Goal: Task Accomplishment & Management: Use online tool/utility

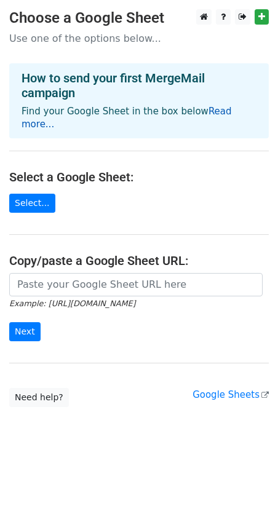
click at [204, 112] on link "Read more..." at bounding box center [127, 118] width 210 height 24
click at [28, 194] on link "Select..." at bounding box center [32, 203] width 46 height 19
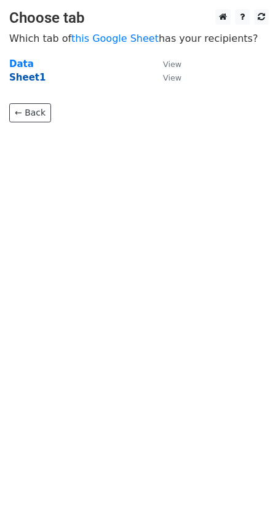
click at [33, 76] on strong "Sheet1" at bounding box center [27, 77] width 36 height 11
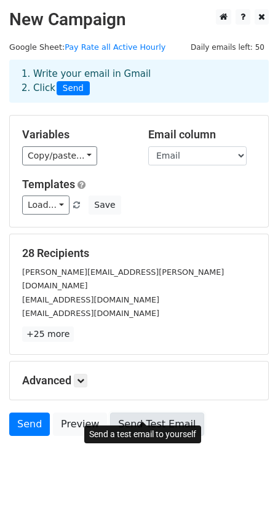
click at [140, 413] on link "Send Test Email" at bounding box center [157, 424] width 94 height 23
click at [152, 413] on link "Send Test Email" at bounding box center [157, 424] width 94 height 23
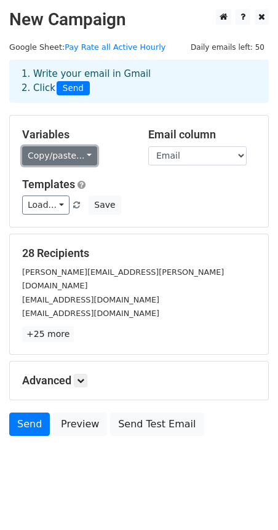
click at [42, 154] on link "Copy/paste..." at bounding box center [59, 155] width 75 height 19
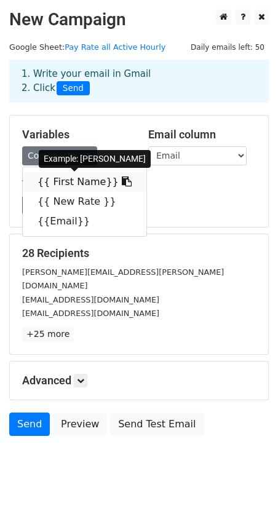
click at [67, 183] on link "{{ First Name}}" at bounding box center [85, 182] width 124 height 20
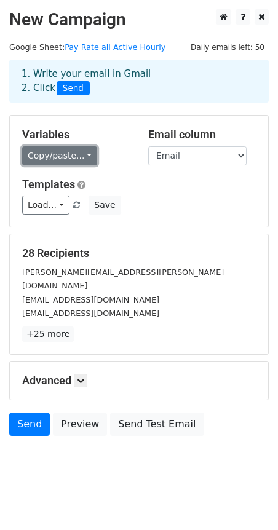
click at [57, 158] on link "Copy/paste..." at bounding box center [59, 155] width 75 height 19
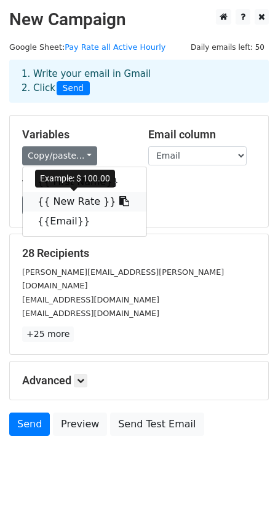
click at [68, 201] on link "{{ New Rate }}" at bounding box center [85, 202] width 124 height 20
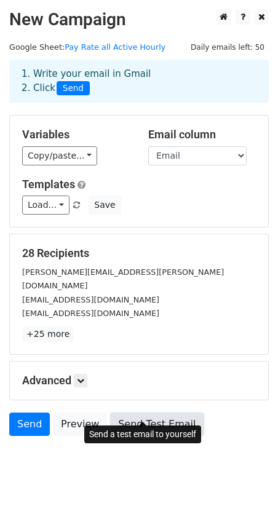
click at [145, 413] on link "Send Test Email" at bounding box center [157, 424] width 94 height 23
click at [126, 413] on link "Send Test Email" at bounding box center [157, 424] width 94 height 23
click at [138, 413] on link "Send Test Email" at bounding box center [157, 424] width 94 height 23
click at [148, 413] on link "Send Test Email" at bounding box center [157, 424] width 94 height 23
click at [150, 413] on link "Send Test Email" at bounding box center [157, 424] width 94 height 23
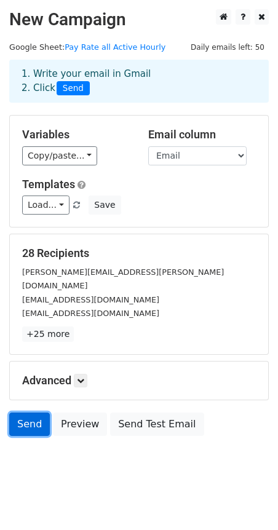
click at [28, 413] on link "Send" at bounding box center [29, 424] width 41 height 23
click at [30, 413] on link "Send" at bounding box center [29, 424] width 41 height 23
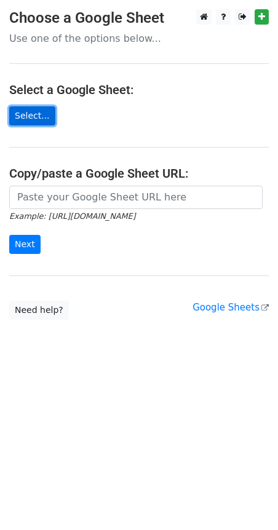
click at [26, 117] on link "Select..." at bounding box center [32, 115] width 46 height 19
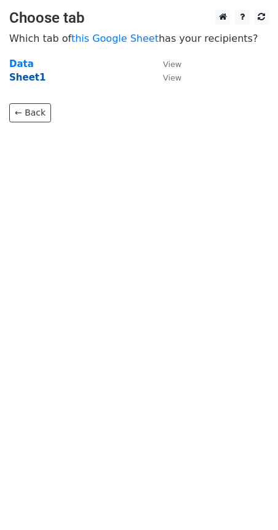
click at [26, 79] on strong "Sheet1" at bounding box center [27, 77] width 36 height 11
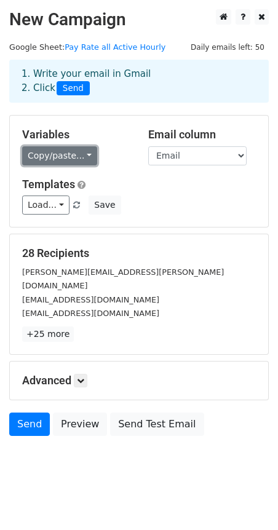
click at [60, 156] on link "Copy/paste..." at bounding box center [59, 155] width 75 height 19
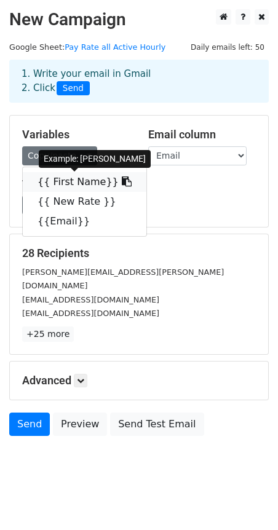
click at [61, 179] on link "{{ First Name}}" at bounding box center [85, 182] width 124 height 20
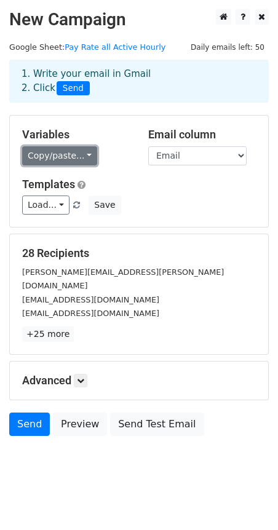
click at [52, 156] on link "Copy/paste..." at bounding box center [59, 155] width 75 height 19
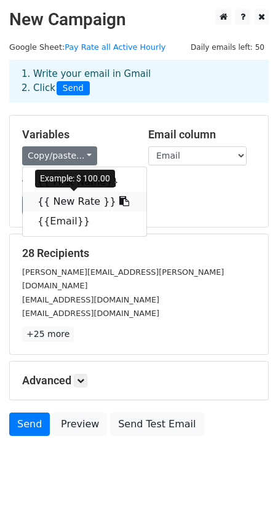
click at [65, 198] on link "{{ New Rate }}" at bounding box center [85, 202] width 124 height 20
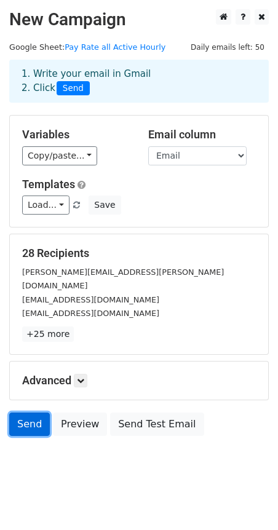
click at [29, 413] on link "Send" at bounding box center [29, 424] width 41 height 23
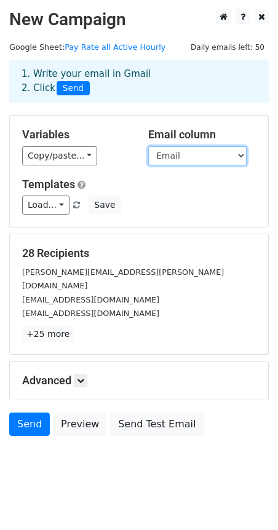
click at [241, 153] on select "First Name New Rate Email" at bounding box center [197, 155] width 98 height 19
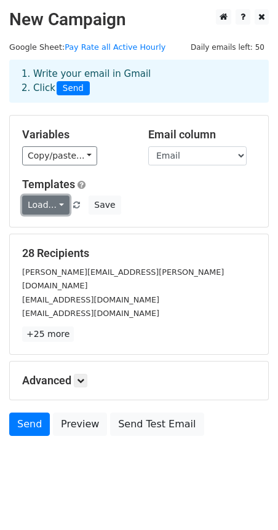
click at [58, 202] on link "Load..." at bounding box center [45, 205] width 47 height 19
click at [167, 198] on div "Load... No templates saved Save" at bounding box center [139, 205] width 252 height 19
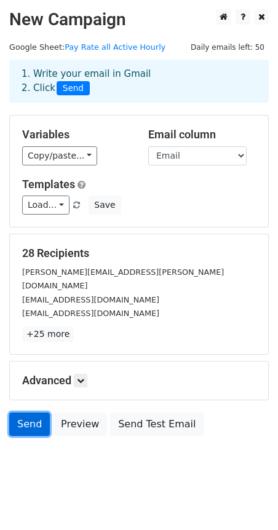
click at [31, 413] on link "Send" at bounding box center [29, 424] width 41 height 23
click at [69, 90] on span "Send" at bounding box center [73, 88] width 33 height 15
click at [84, 377] on icon at bounding box center [80, 380] width 7 height 7
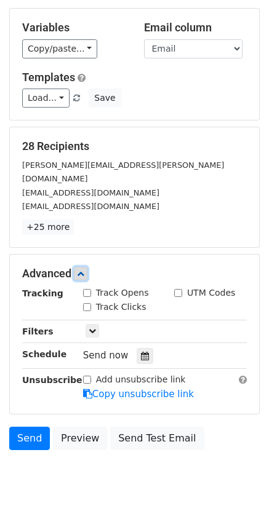
scroll to position [117, 0]
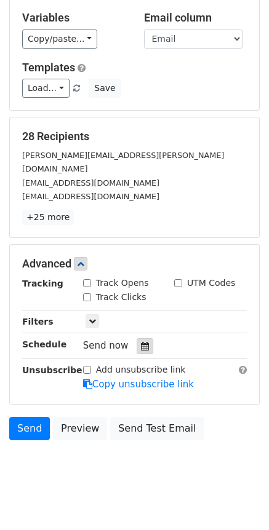
click at [141, 342] on icon at bounding box center [145, 346] width 8 height 9
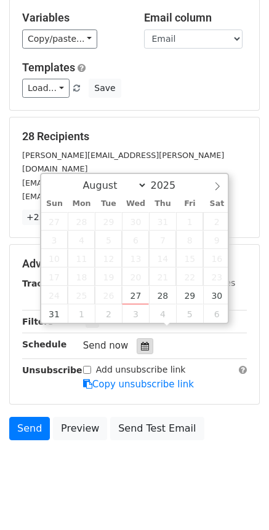
click at [141, 342] on icon at bounding box center [145, 346] width 8 height 9
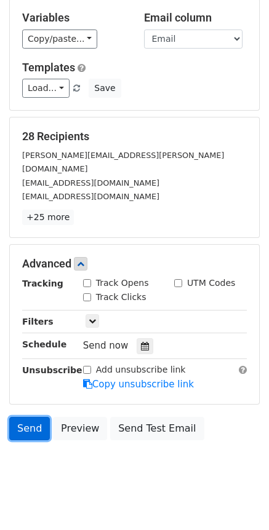
click at [31, 417] on link "Send" at bounding box center [29, 428] width 41 height 23
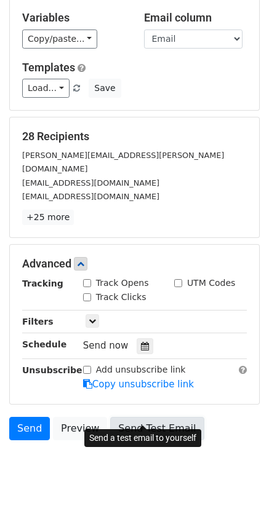
click at [156, 417] on link "Send Test Email" at bounding box center [157, 428] width 94 height 23
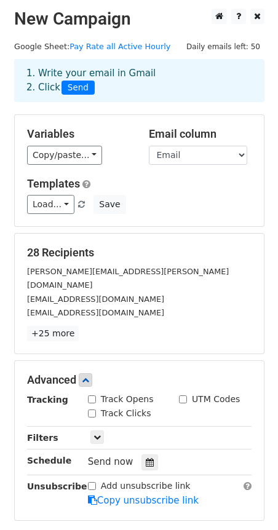
scroll to position [0, 0]
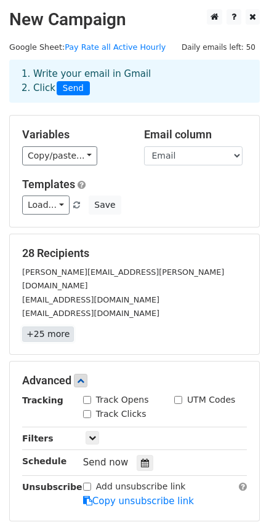
click at [50, 327] on link "+25 more" at bounding box center [48, 334] width 52 height 15
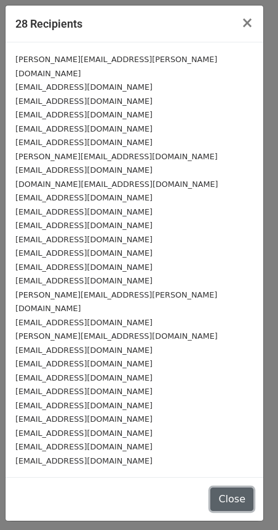
click at [228, 488] on button "Close" at bounding box center [231, 499] width 43 height 23
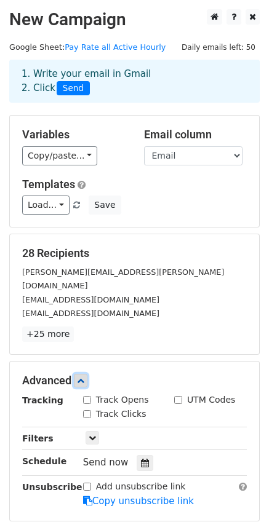
click at [82, 377] on icon at bounding box center [80, 380] width 7 height 7
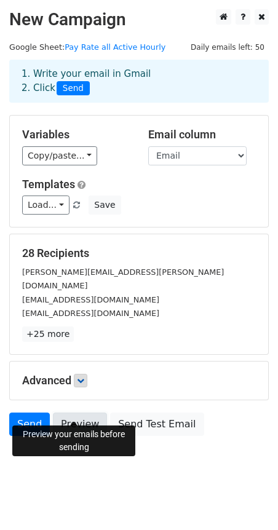
click at [78, 413] on link "Preview" at bounding box center [80, 424] width 54 height 23
click at [170, 462] on body "New Campaign Daily emails left: 50 Google Sheet: Pay Rate all Active Hourly 1. …" at bounding box center [139, 250] width 278 height 482
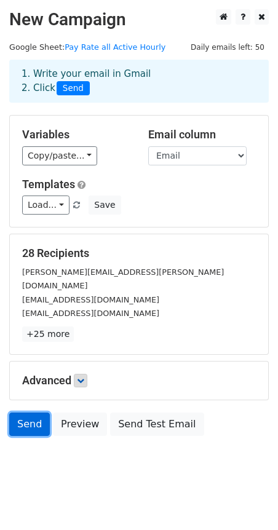
click at [26, 413] on link "Send" at bounding box center [29, 424] width 41 height 23
click at [30, 413] on link "Send" at bounding box center [29, 424] width 41 height 23
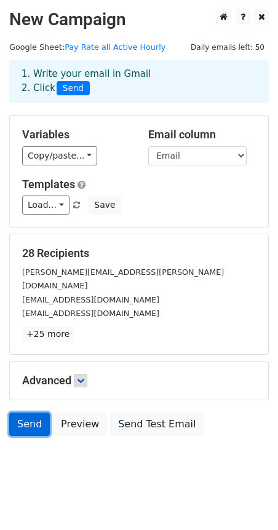
click at [30, 413] on link "Send" at bounding box center [29, 424] width 41 height 23
click at [31, 413] on link "Send" at bounding box center [29, 424] width 41 height 23
click at [30, 413] on link "Send" at bounding box center [29, 424] width 41 height 23
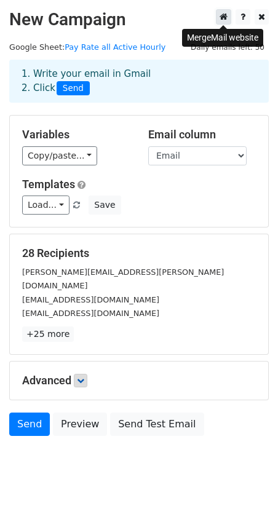
click at [222, 18] on icon at bounding box center [224, 16] width 8 height 9
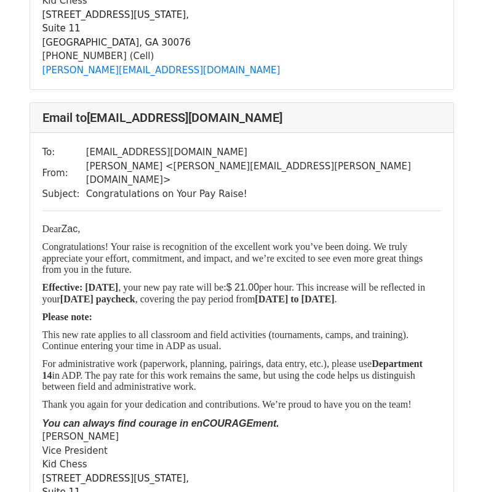
scroll to position [12596, 0]
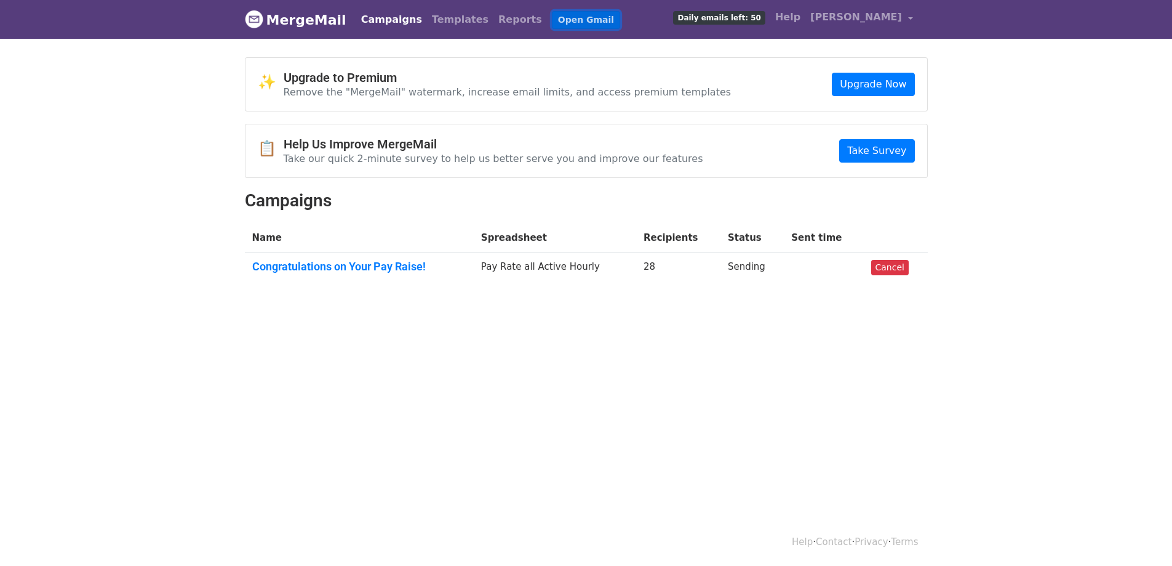
click at [552, 18] on link "Open Gmail" at bounding box center [586, 20] width 68 height 18
click at [877, 16] on span "[PERSON_NAME]" at bounding box center [856, 17] width 92 height 15
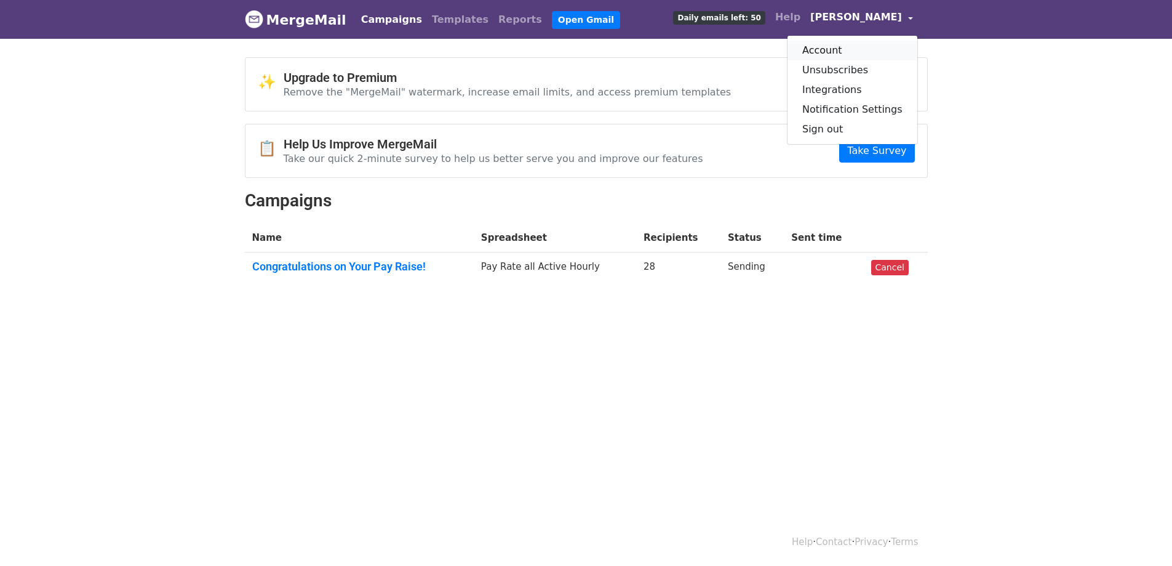
click at [839, 50] on link "Account" at bounding box center [853, 51] width 130 height 20
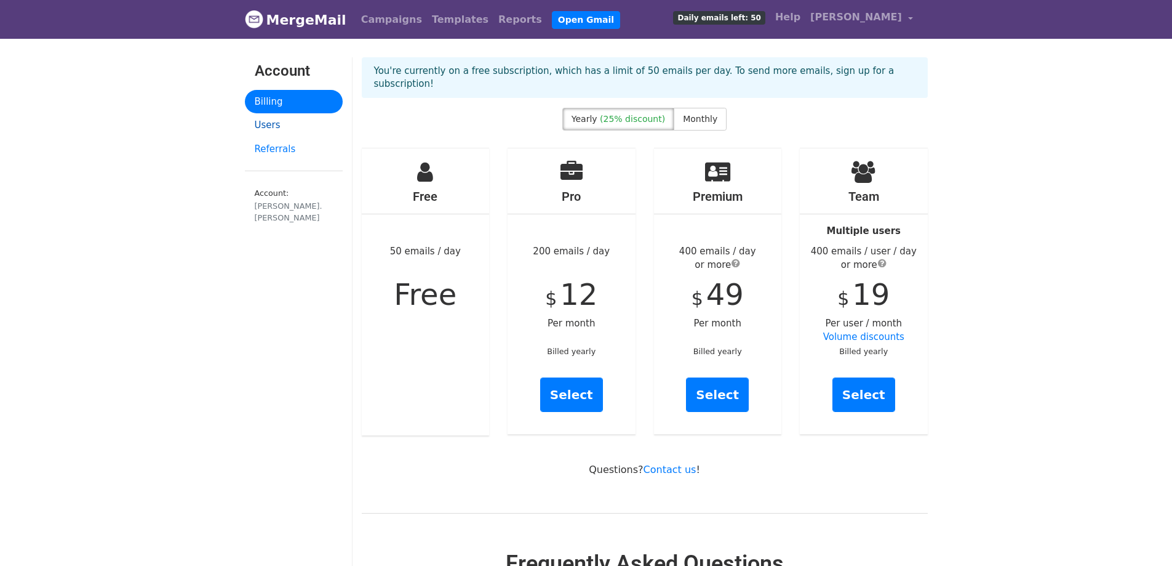
click at [270, 122] on link "Users" at bounding box center [294, 125] width 98 height 24
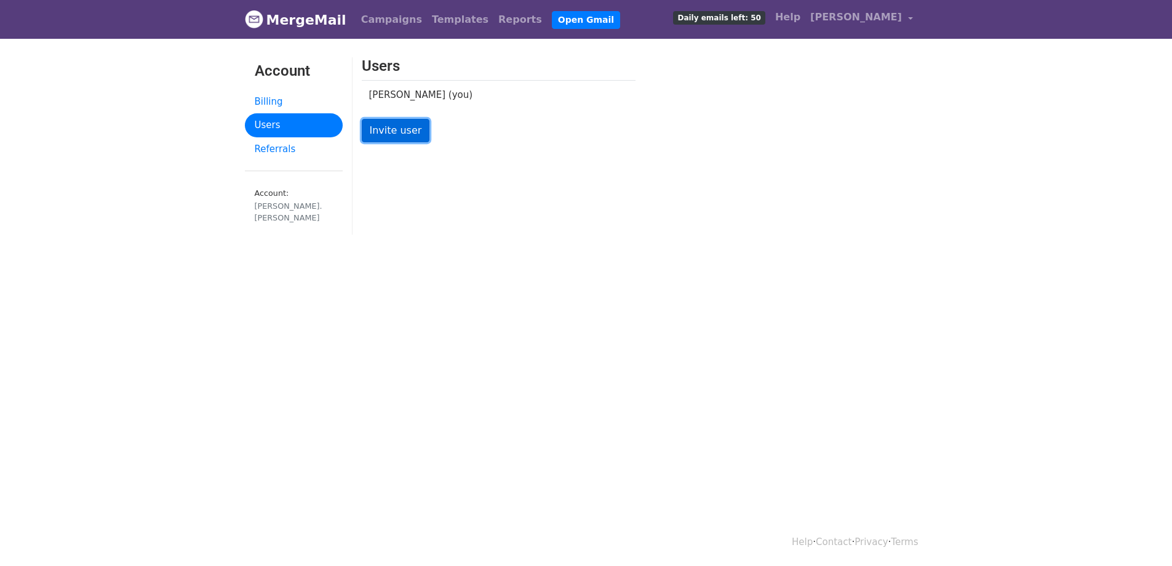
click at [399, 127] on link "Invite user" at bounding box center [396, 130] width 68 height 23
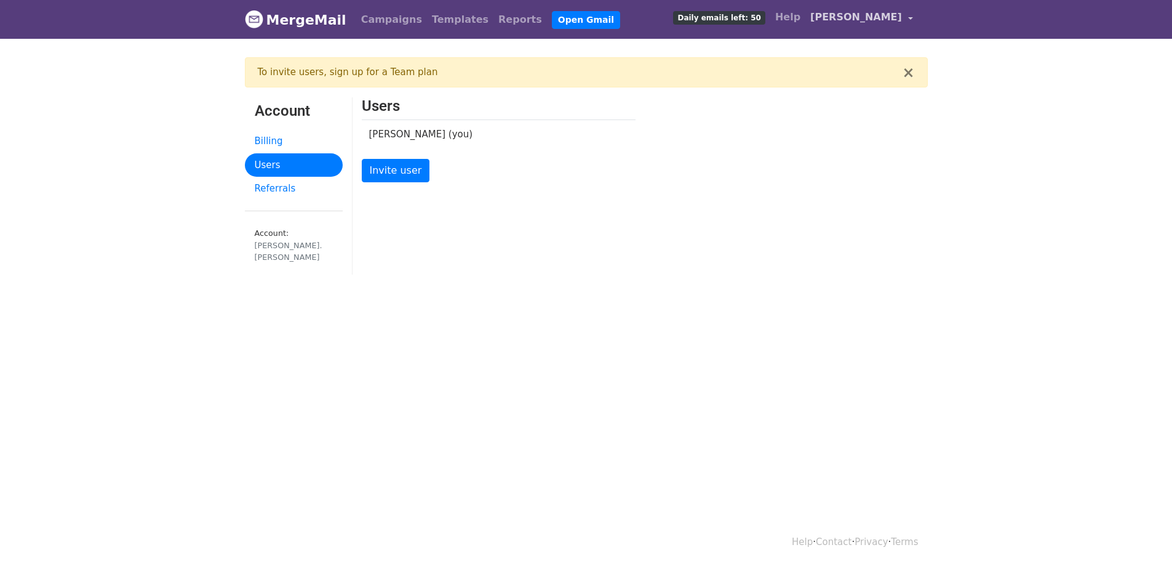
click at [887, 15] on span "[PERSON_NAME]" at bounding box center [856, 17] width 92 height 15
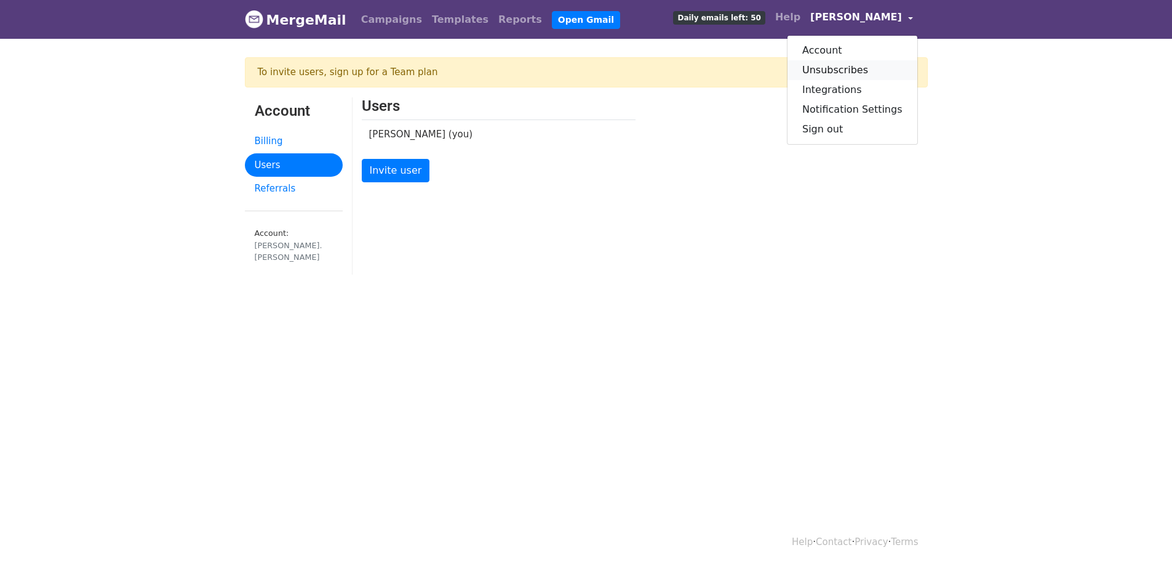
click at [857, 69] on link "Unsubscribes" at bounding box center [853, 70] width 130 height 20
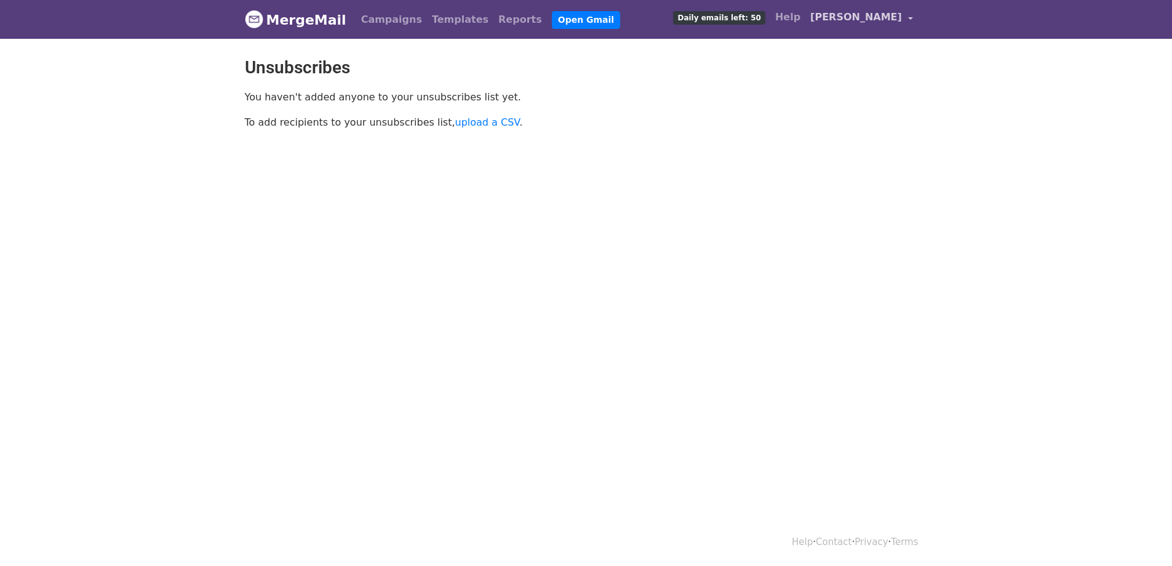
click at [898, 17] on span "[PERSON_NAME]" at bounding box center [856, 17] width 92 height 15
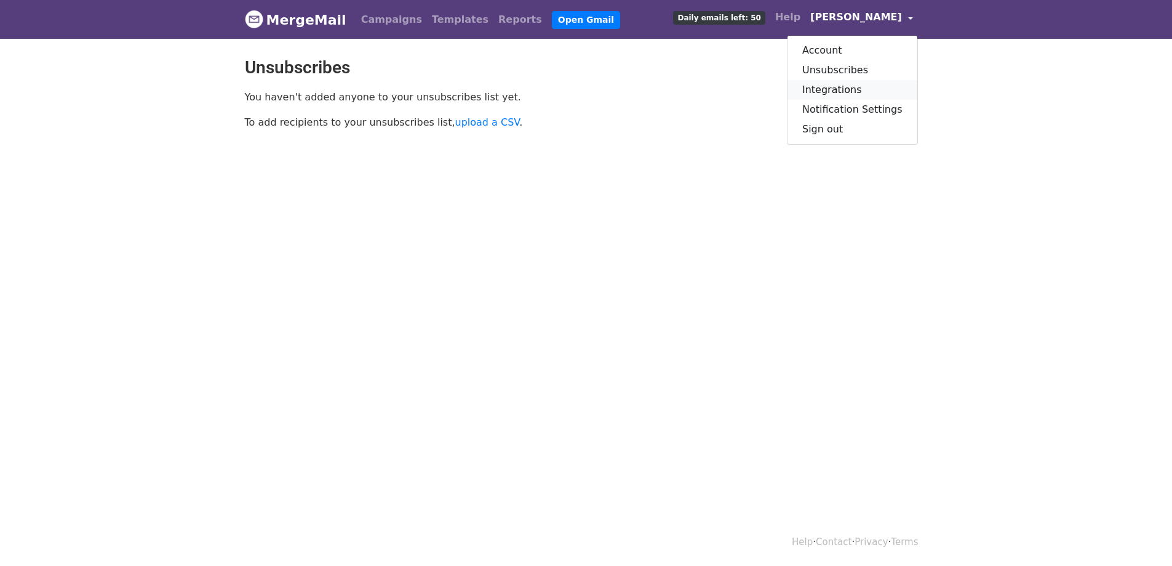
click at [852, 87] on link "Integrations" at bounding box center [853, 90] width 130 height 20
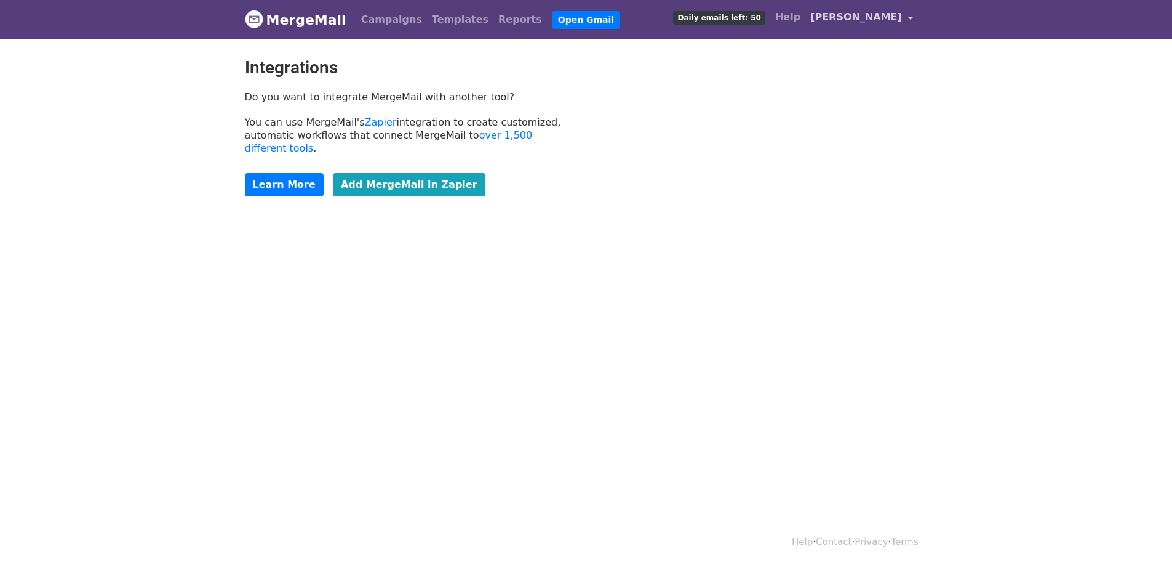
click at [893, 17] on span "[PERSON_NAME]" at bounding box center [856, 17] width 92 height 15
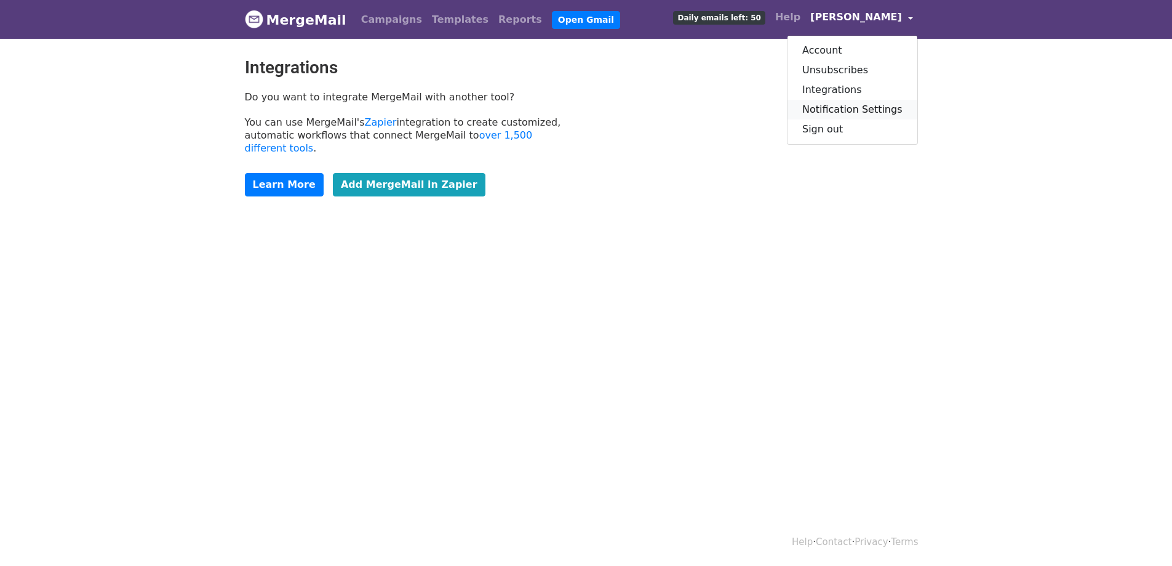
click at [856, 109] on link "Notification Settings" at bounding box center [853, 110] width 130 height 20
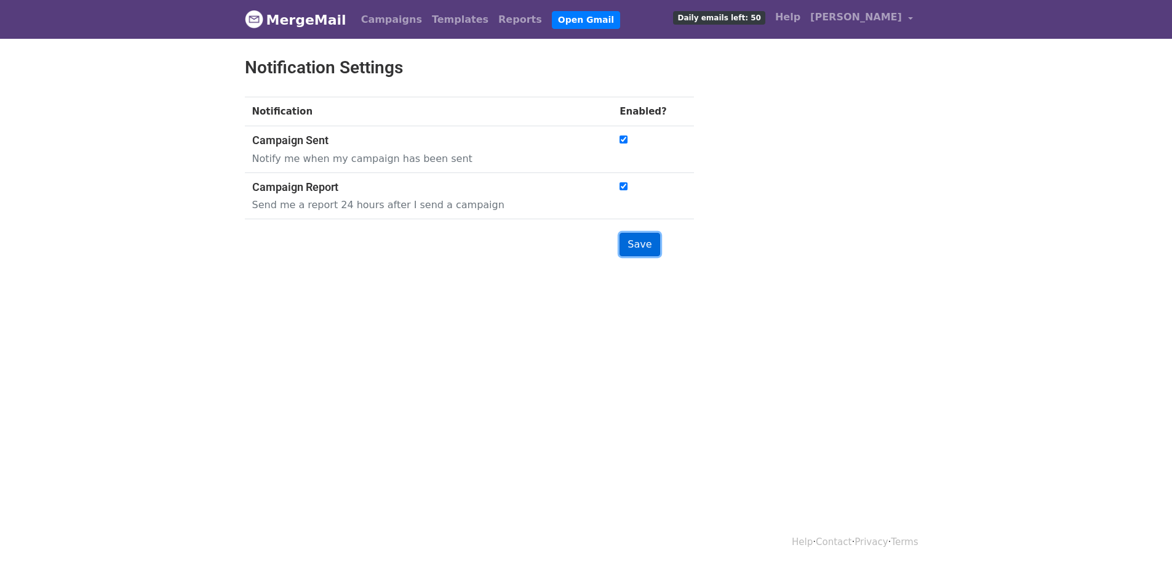
click at [642, 246] on input "Save" at bounding box center [640, 244] width 40 height 23
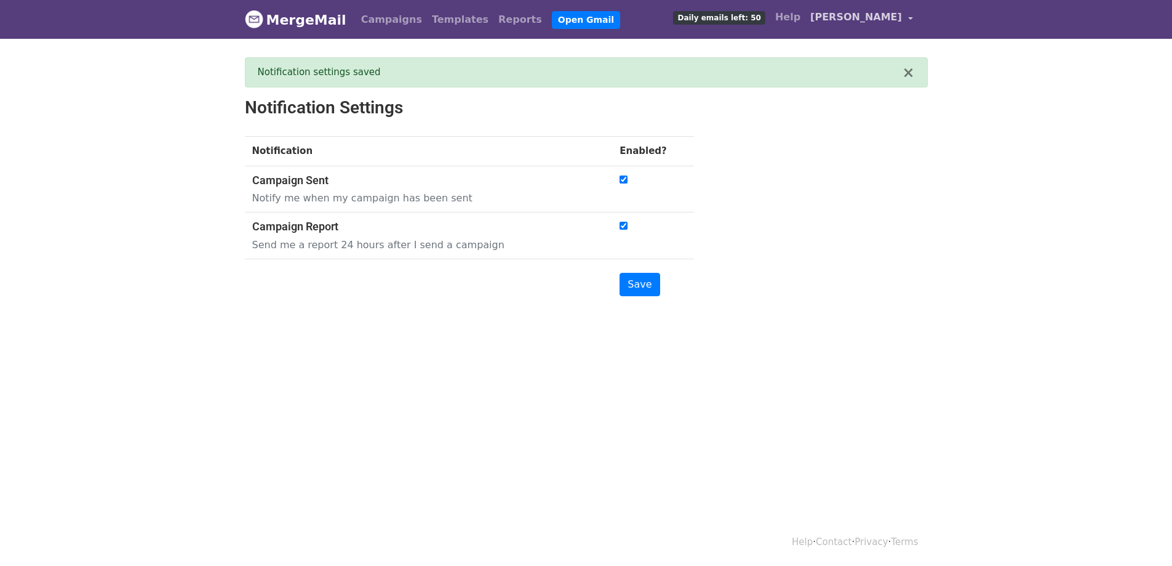
click at [888, 15] on span "[PERSON_NAME]" at bounding box center [856, 17] width 92 height 15
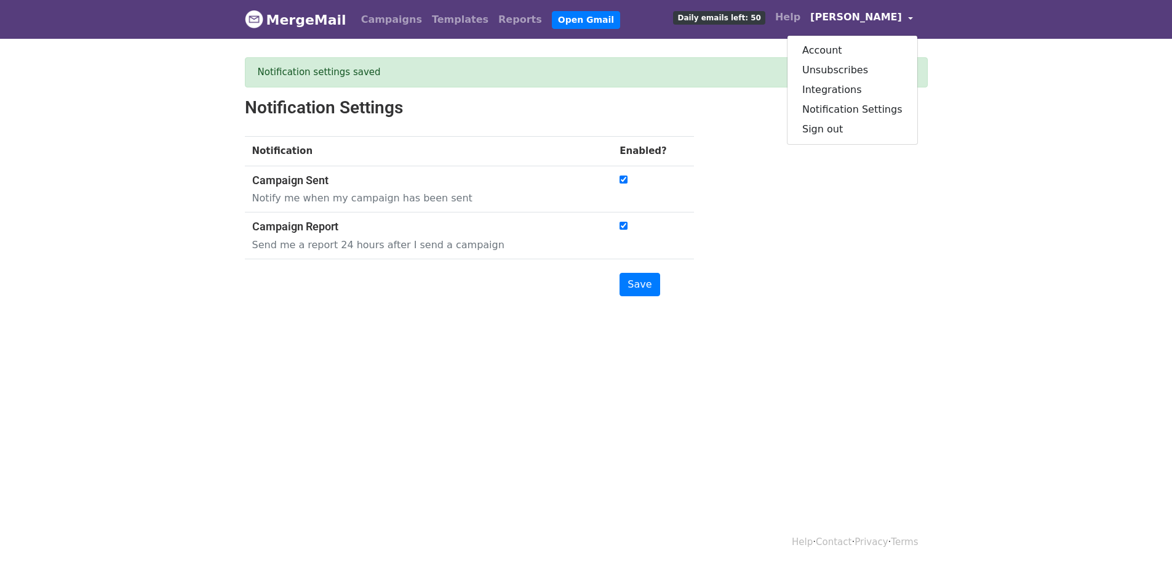
click at [866, 182] on div "Notification Settings Notification Enabled? Campaign Sent Notify me when my cam…" at bounding box center [587, 206] width 702 height 218
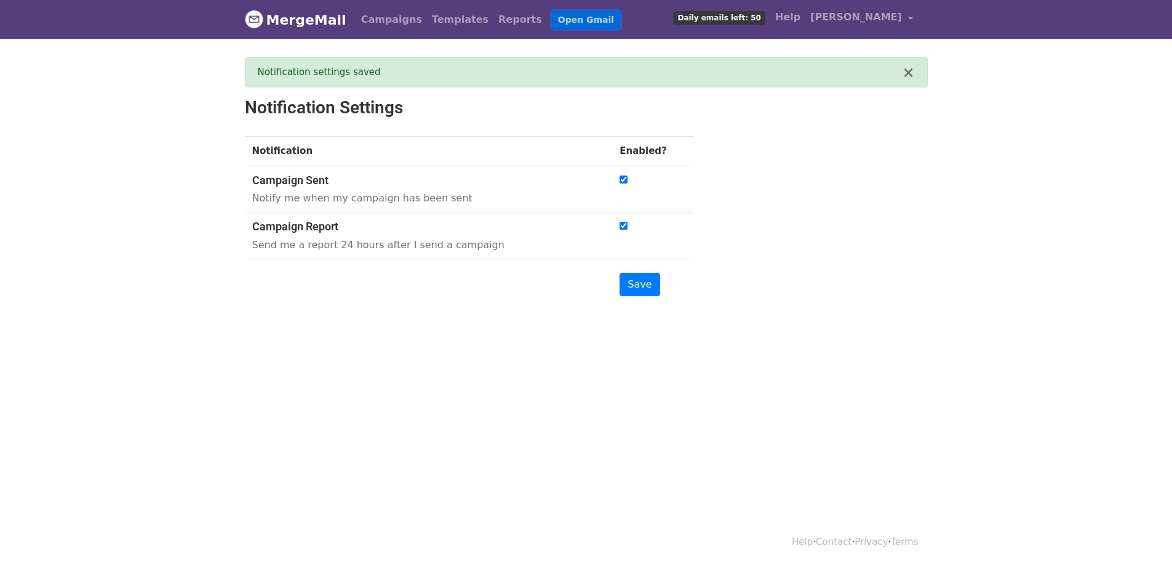
click at [552, 20] on link "Open Gmail" at bounding box center [586, 20] width 68 height 18
